Goal: Task Accomplishment & Management: Manage account settings

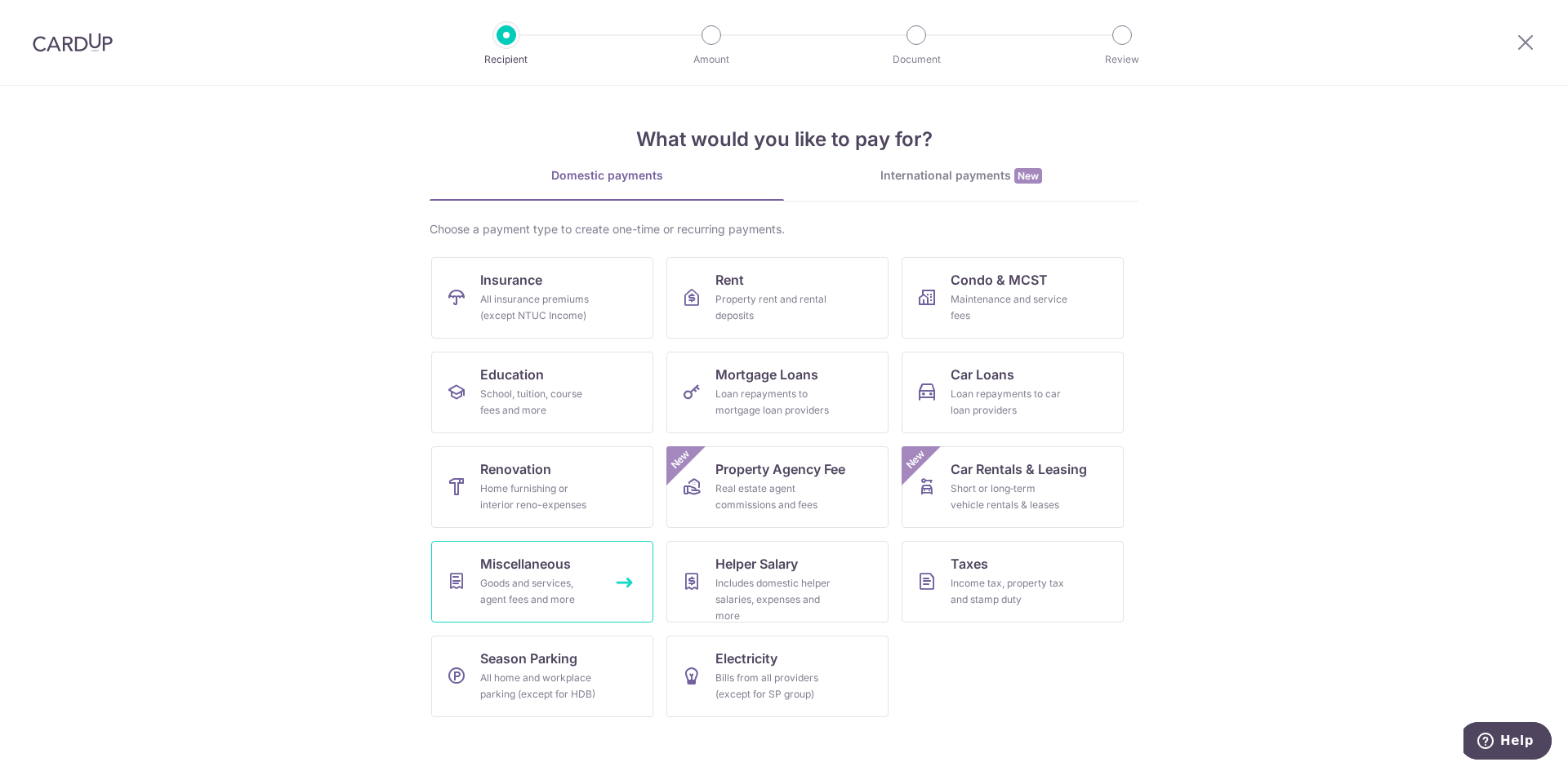
click at [539, 593] on div "Goods and services, agent fees and more" at bounding box center [538, 592] width 118 height 32
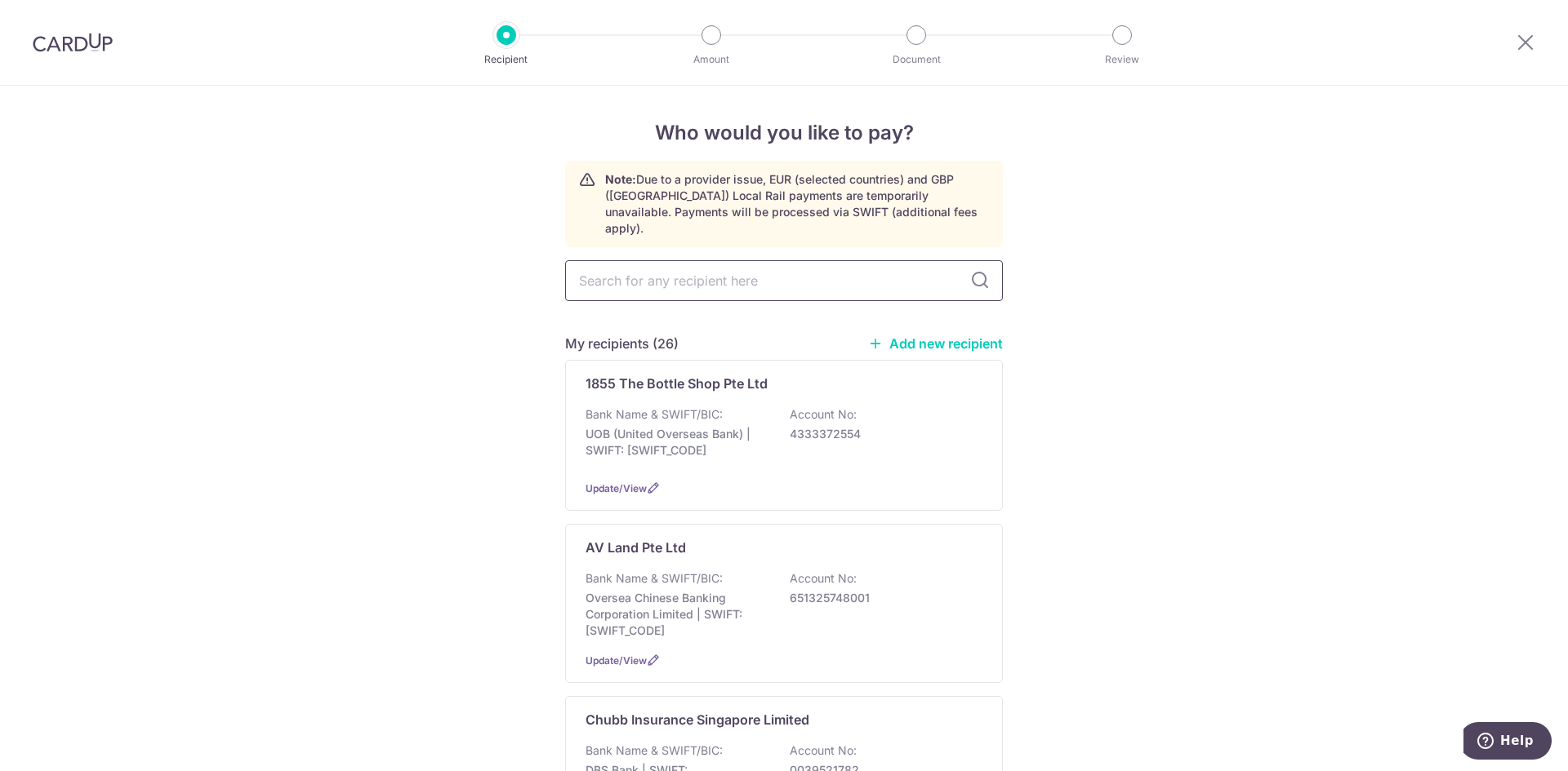
click at [706, 264] on input "text" at bounding box center [784, 280] width 437 height 40
type input "singtel"
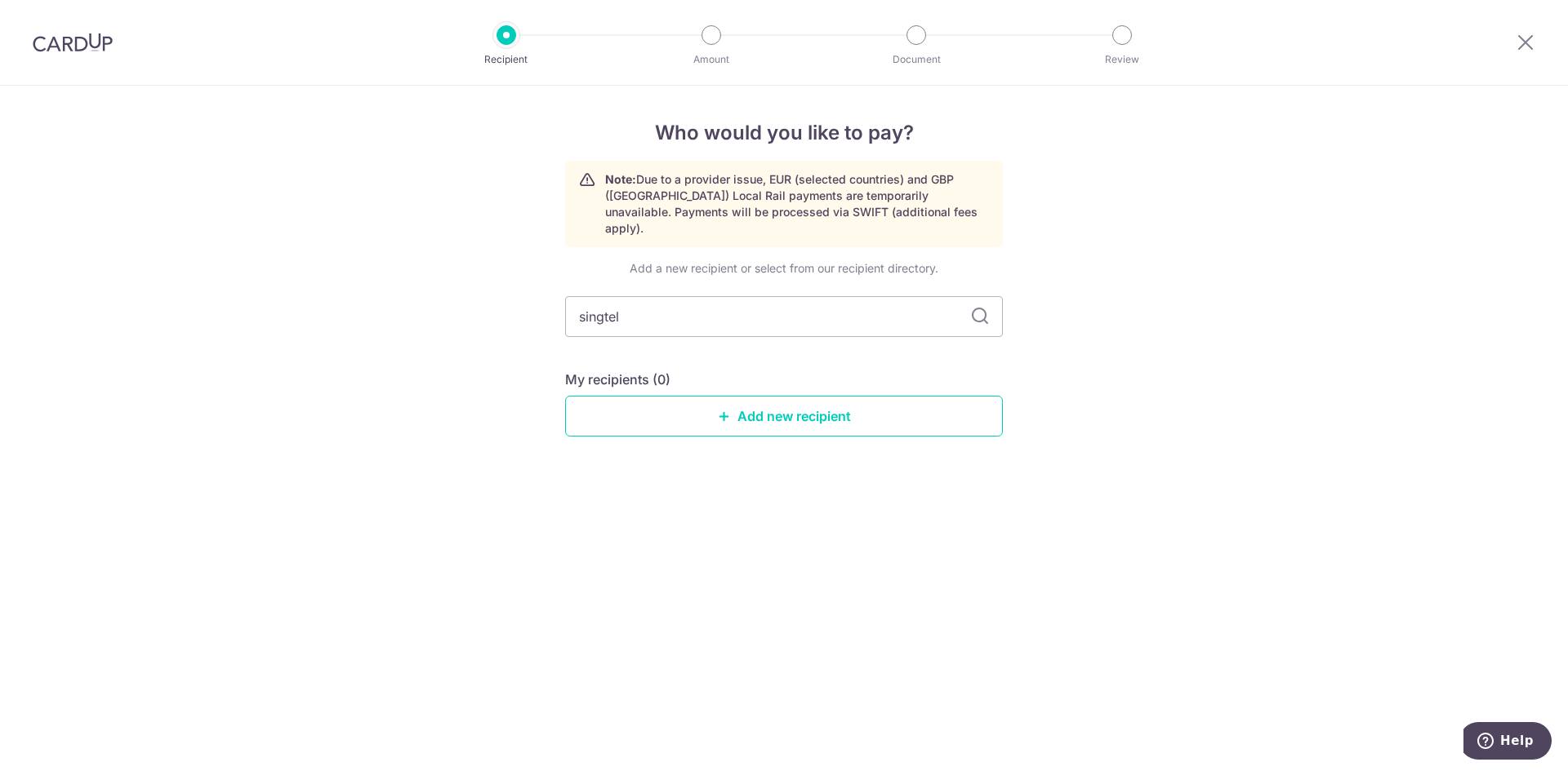
click at [770, 518] on div "Who would you like to pay? Note: Due to a provider issue, EUR (selected countri…" at bounding box center [784, 428] width 1568 height 686
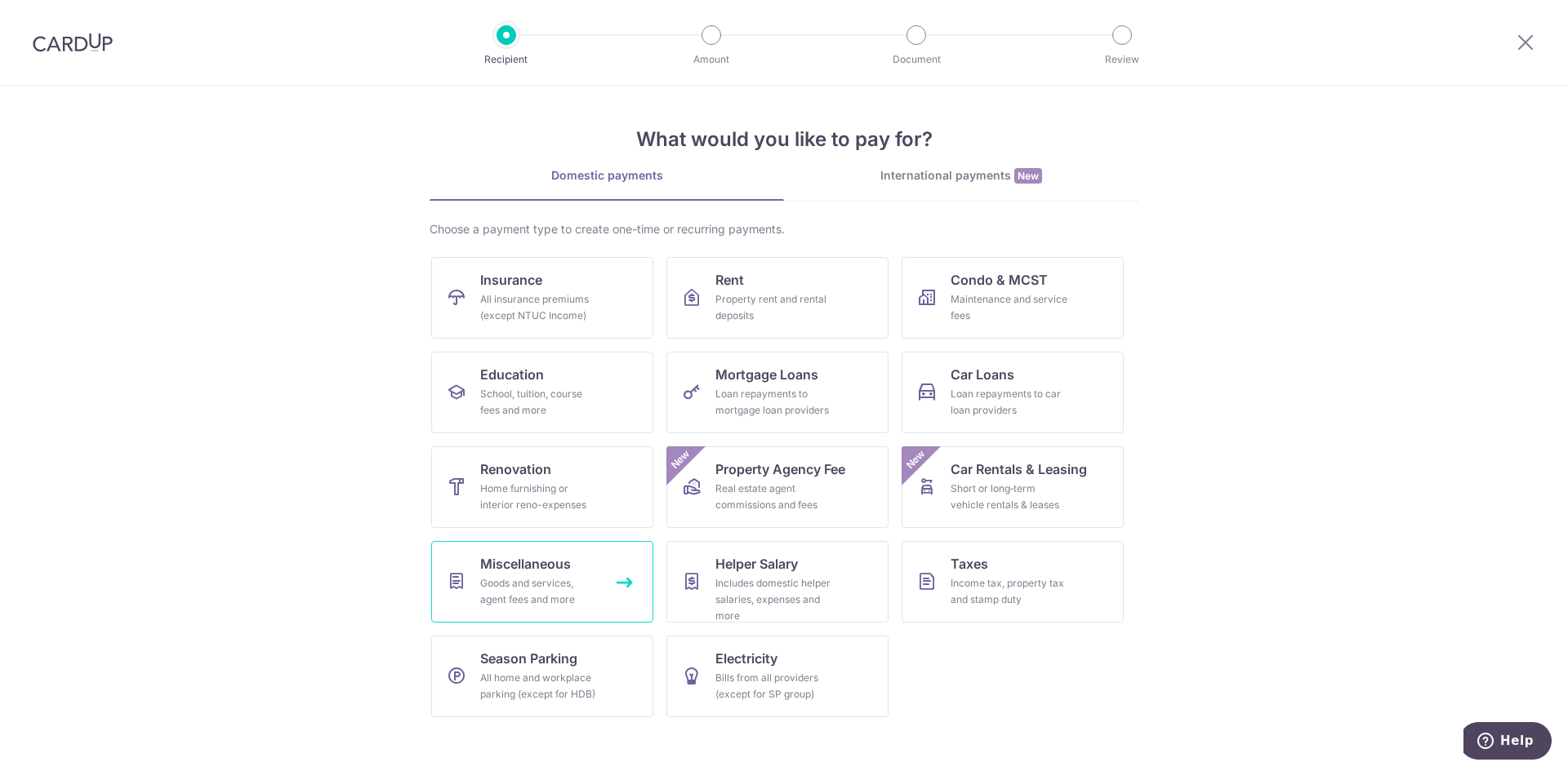
click at [572, 575] on link "Miscellaneous Goods and services, agent fees and more" at bounding box center [542, 581] width 222 height 82
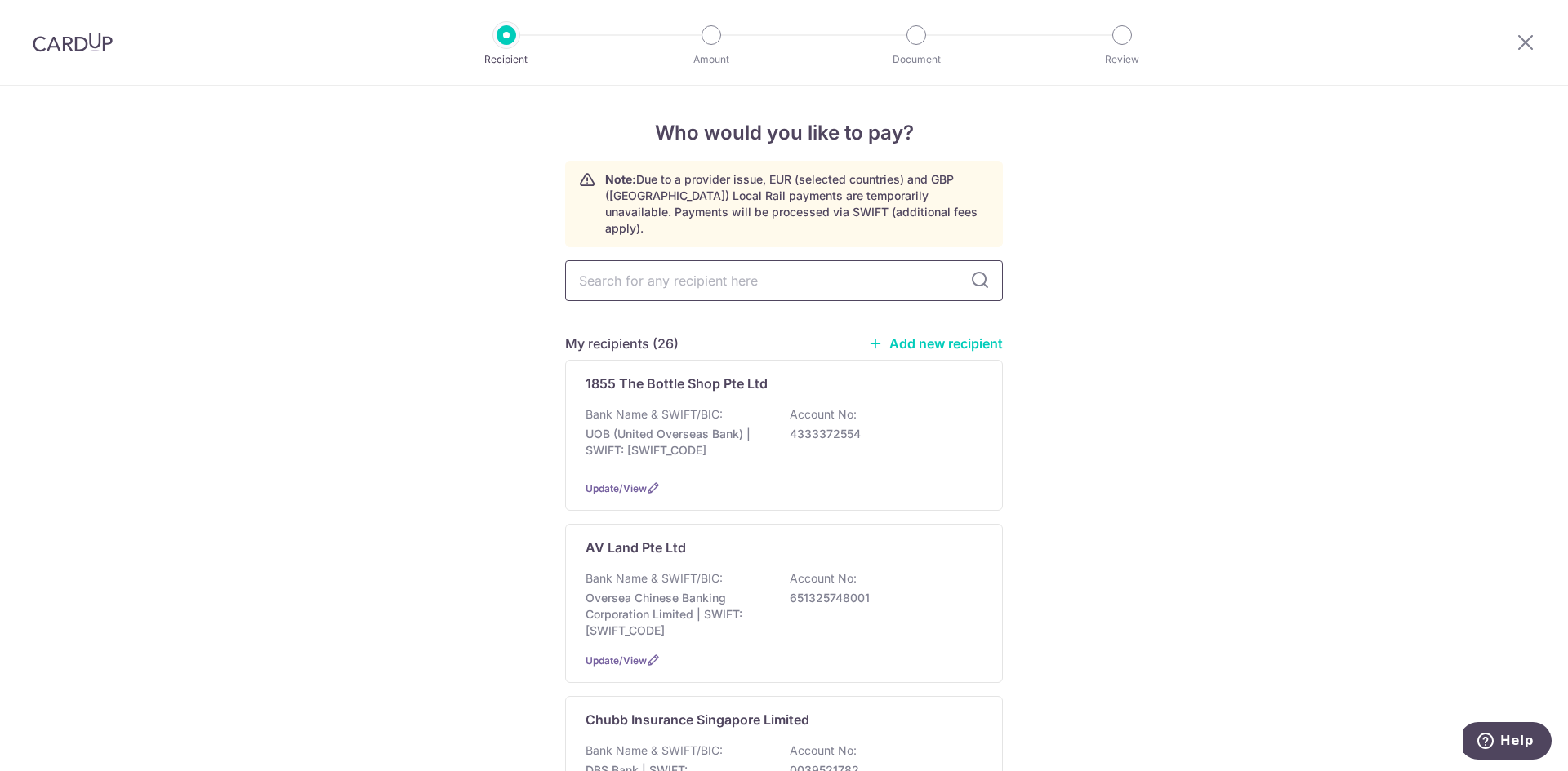
click at [733, 260] on input "text" at bounding box center [784, 280] width 437 height 40
type input "singtel"
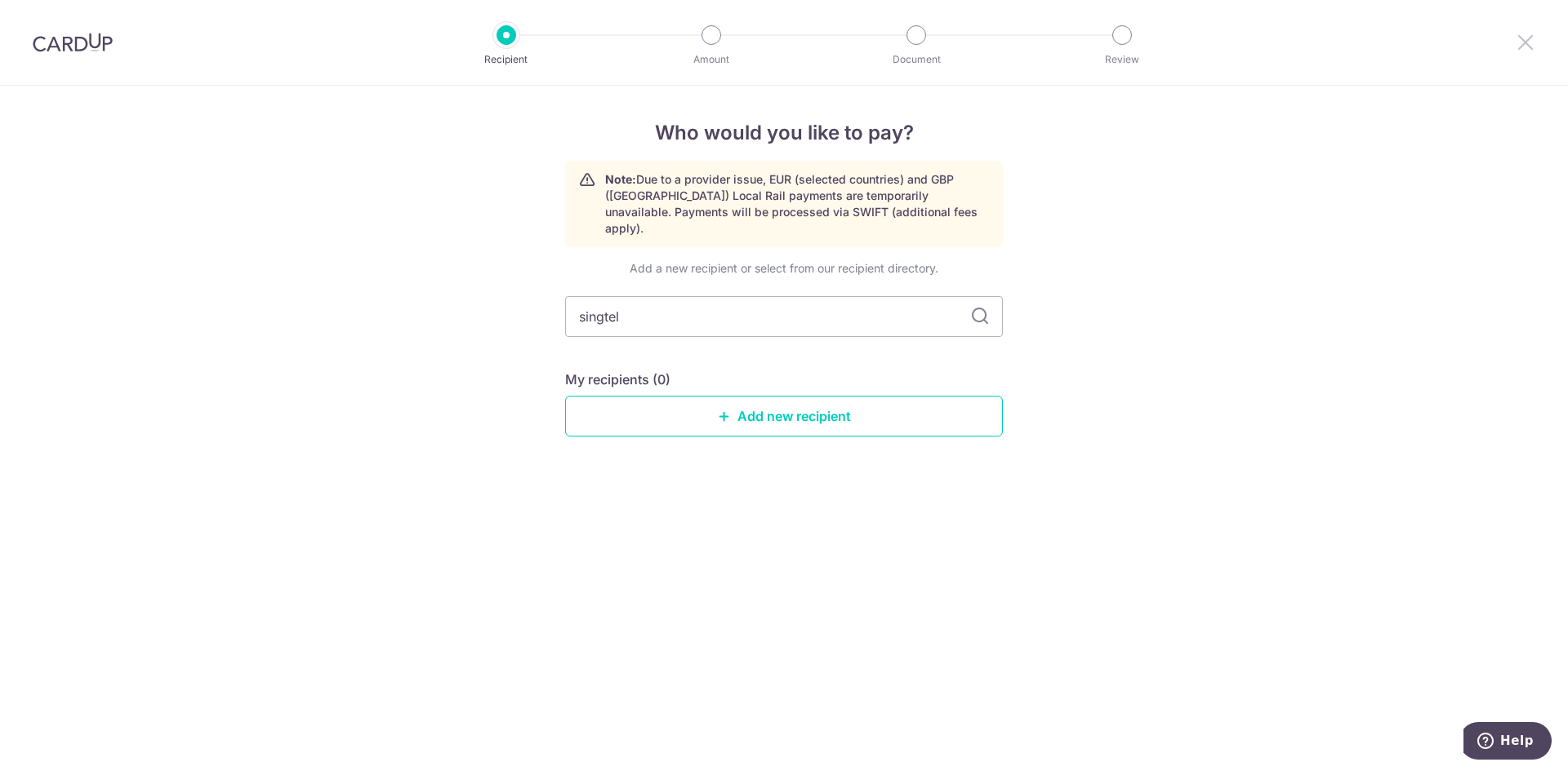
click at [1536, 40] on div at bounding box center [1525, 42] width 85 height 85
click at [1527, 44] on icon at bounding box center [1526, 41] width 20 height 21
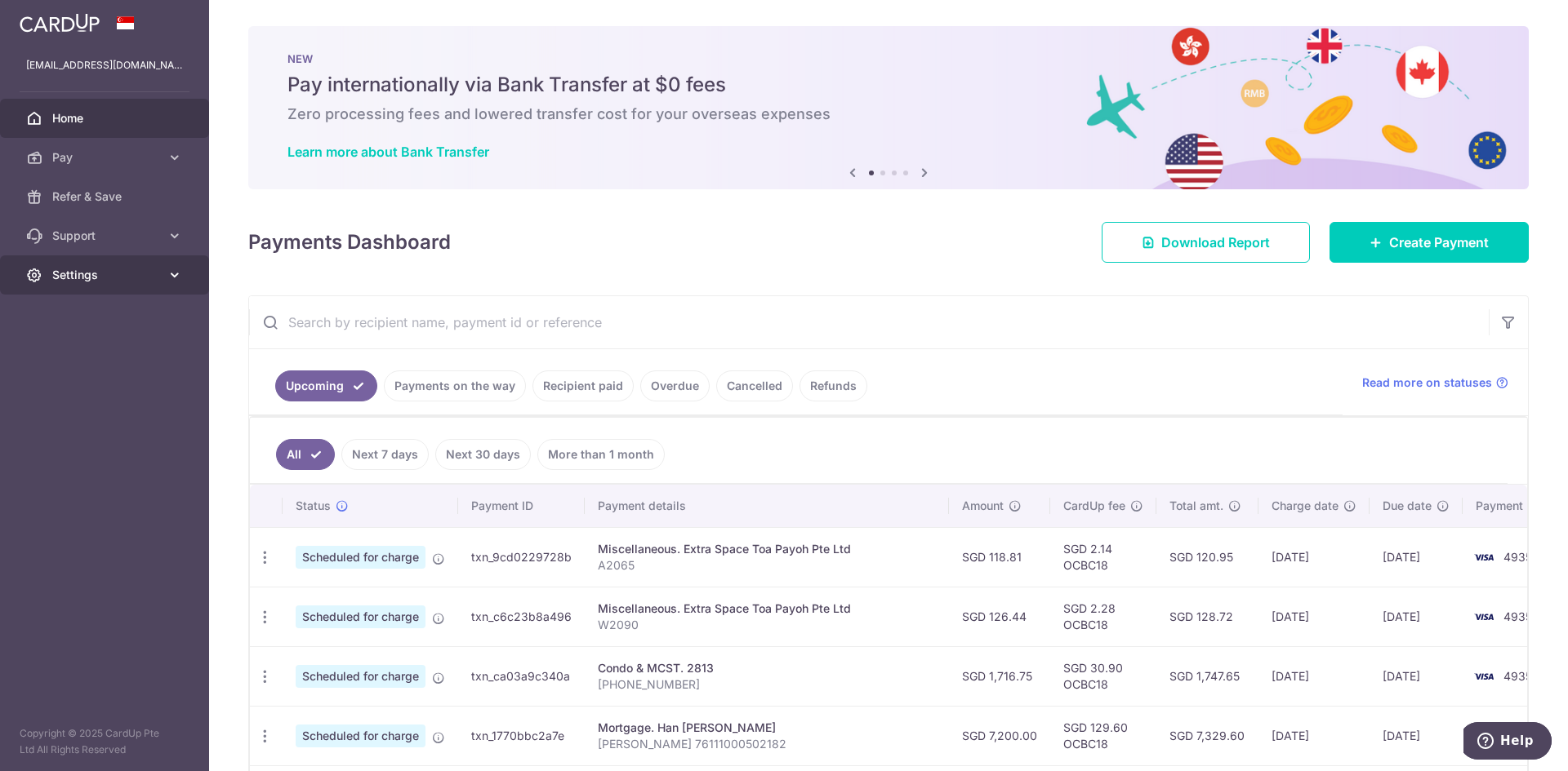
click at [67, 271] on span "Settings" at bounding box center [106, 275] width 108 height 16
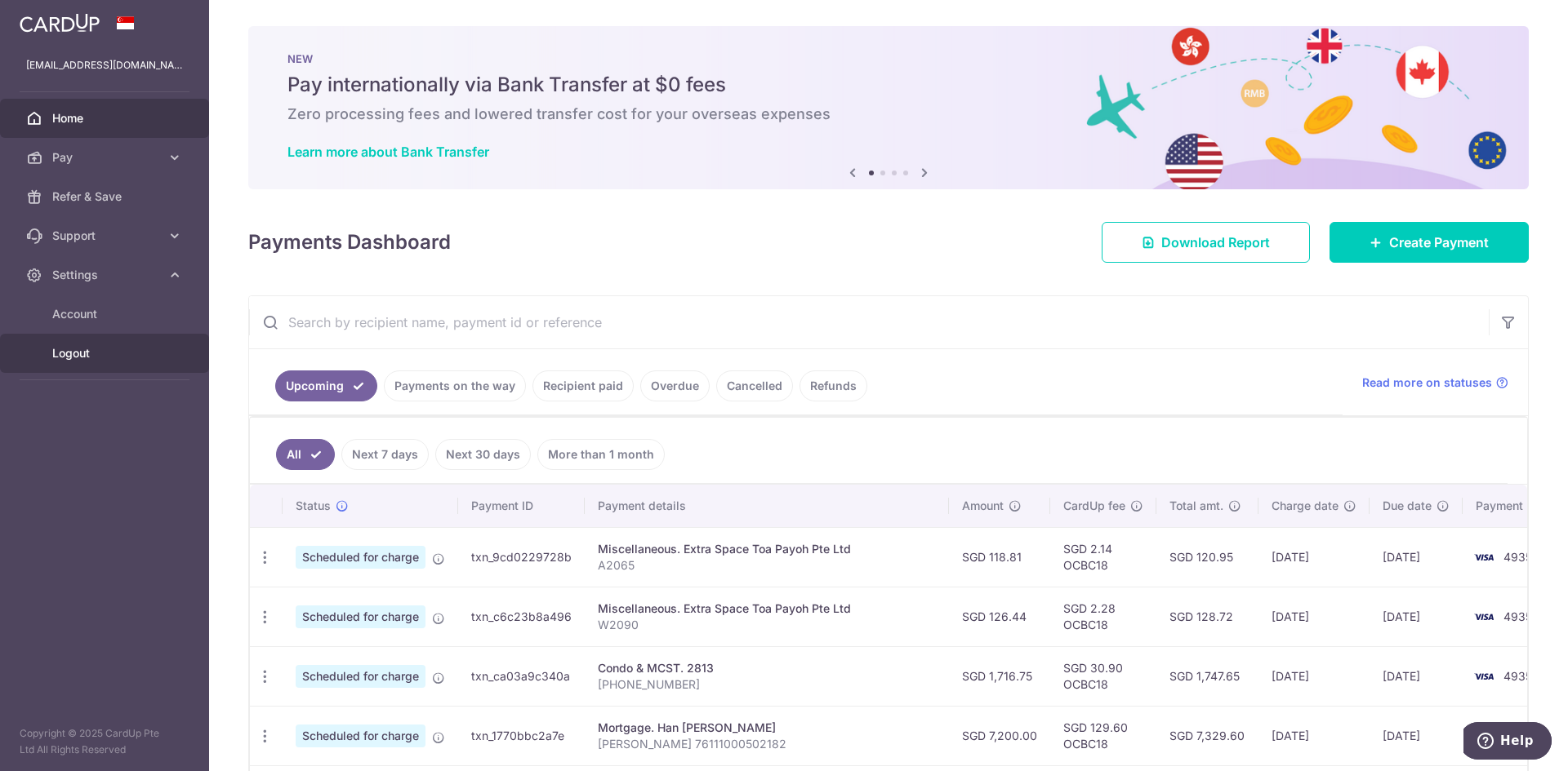
click at [68, 348] on span "Logout" at bounding box center [106, 354] width 108 height 16
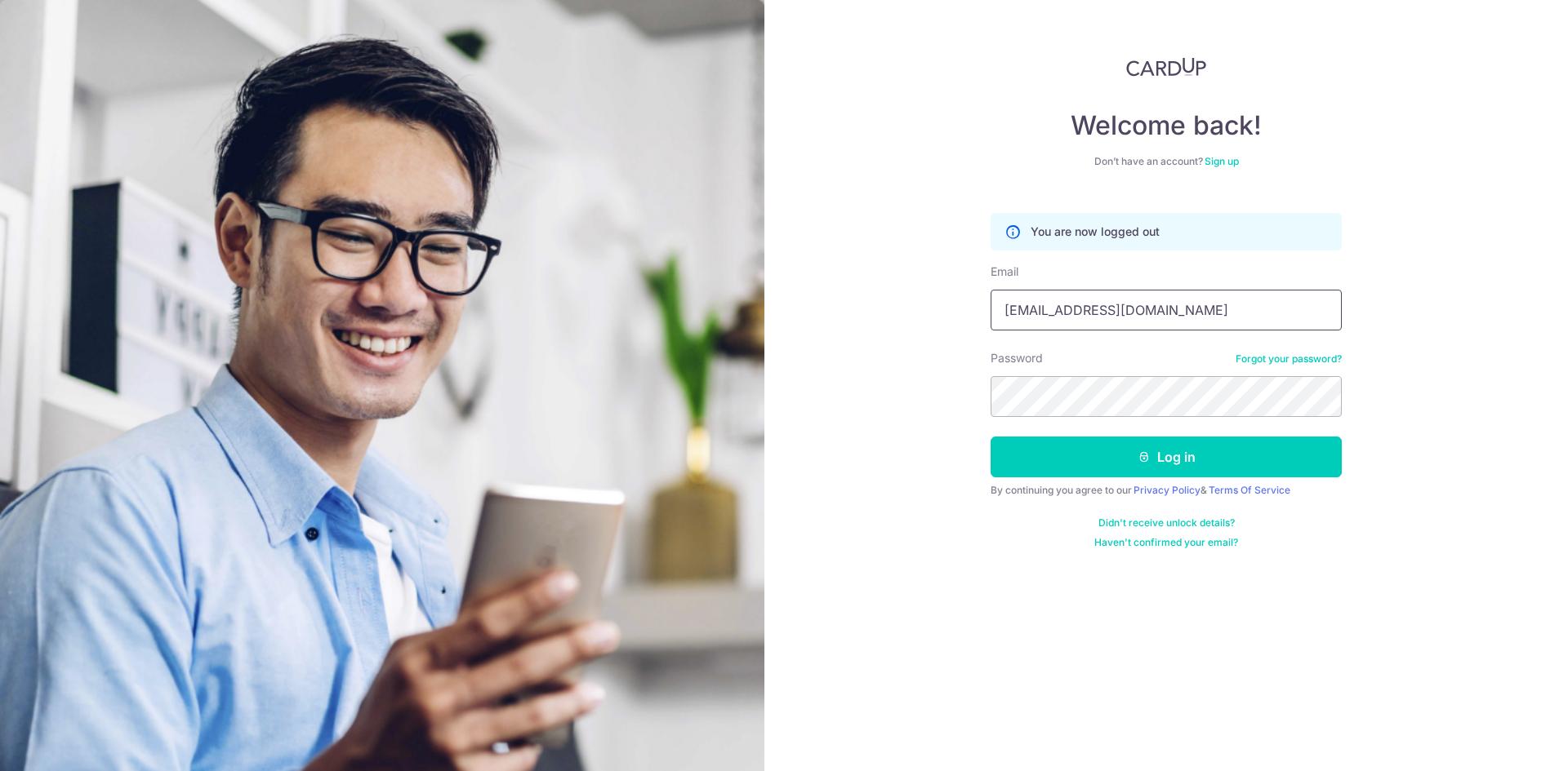
drag, startPoint x: 1137, startPoint y: 314, endPoint x: 795, endPoint y: 300, distance: 342.3
click at [801, 300] on div "Welcome back! Don’t have an account? Sign up You are now logged out Email chite…" at bounding box center [1166, 385] width 804 height 771
type input "yourfriendlyadviser@gmail.com"
click at [990, 436] on button "Log in" at bounding box center [1166, 456] width 351 height 40
